Goal: Task Accomplishment & Management: Manage account settings

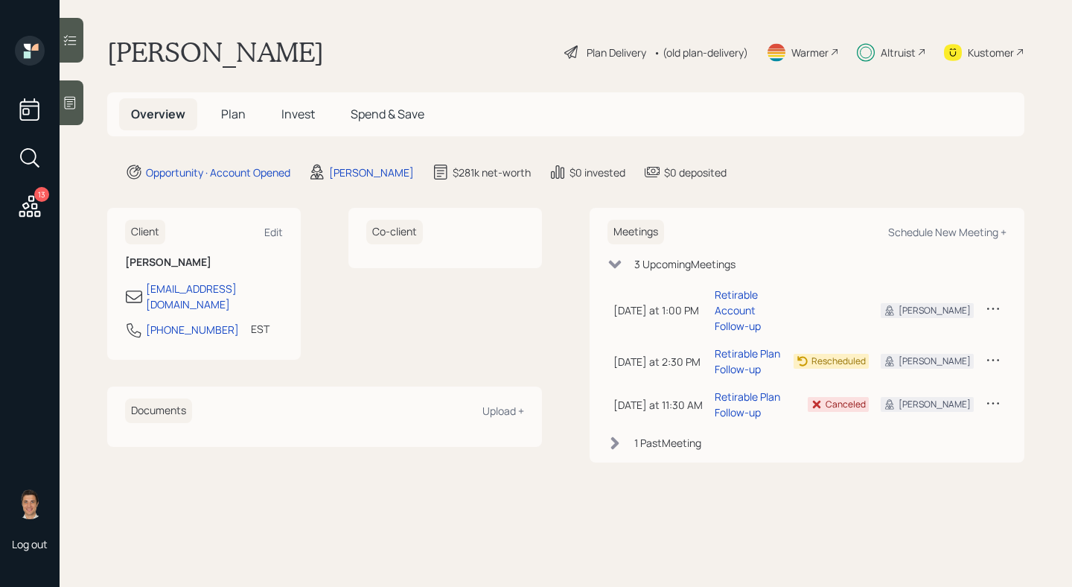
click at [284, 113] on span "Invest" at bounding box center [299, 114] width 34 height 16
